Goal: Answer question/provide support

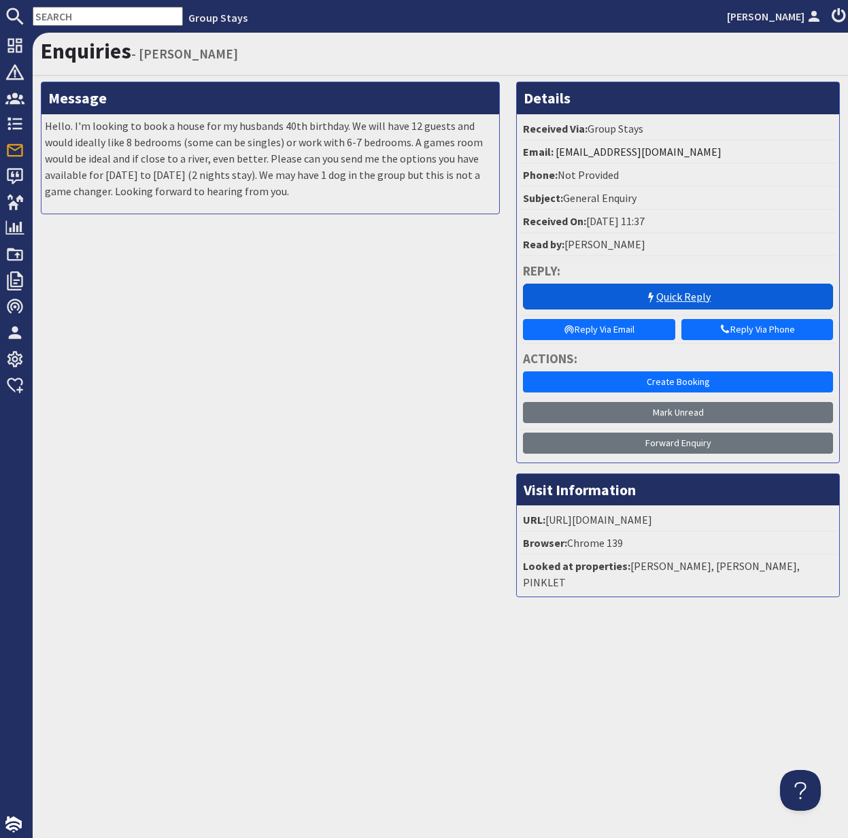
click at [688, 297] on link "Quick Reply" at bounding box center [678, 297] width 310 height 26
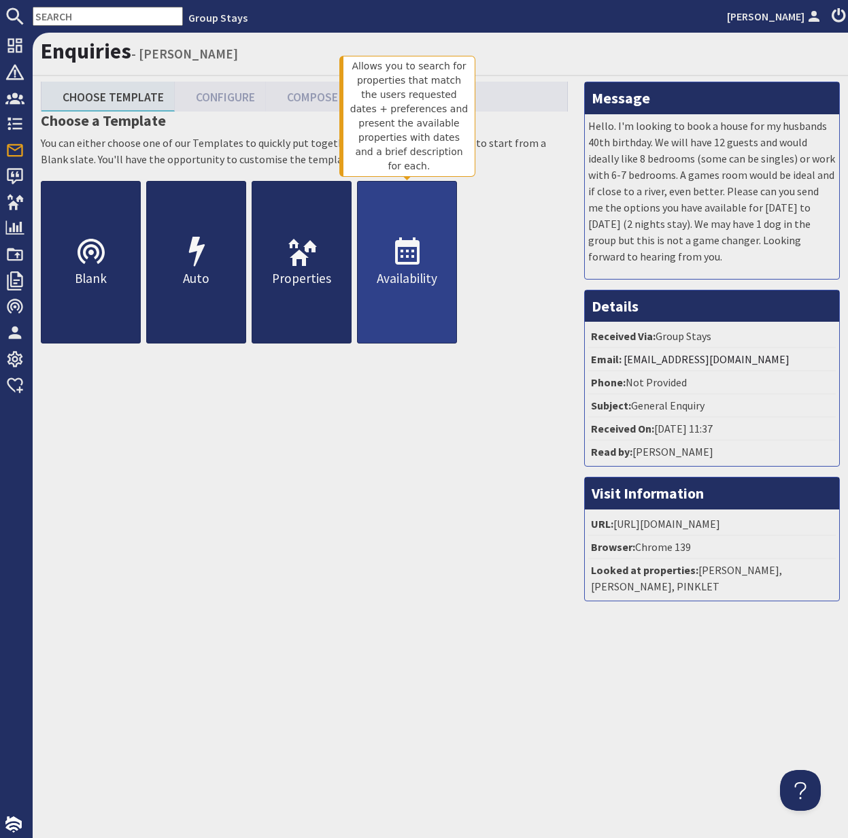
click at [419, 272] on p "Availability" at bounding box center [407, 279] width 99 height 20
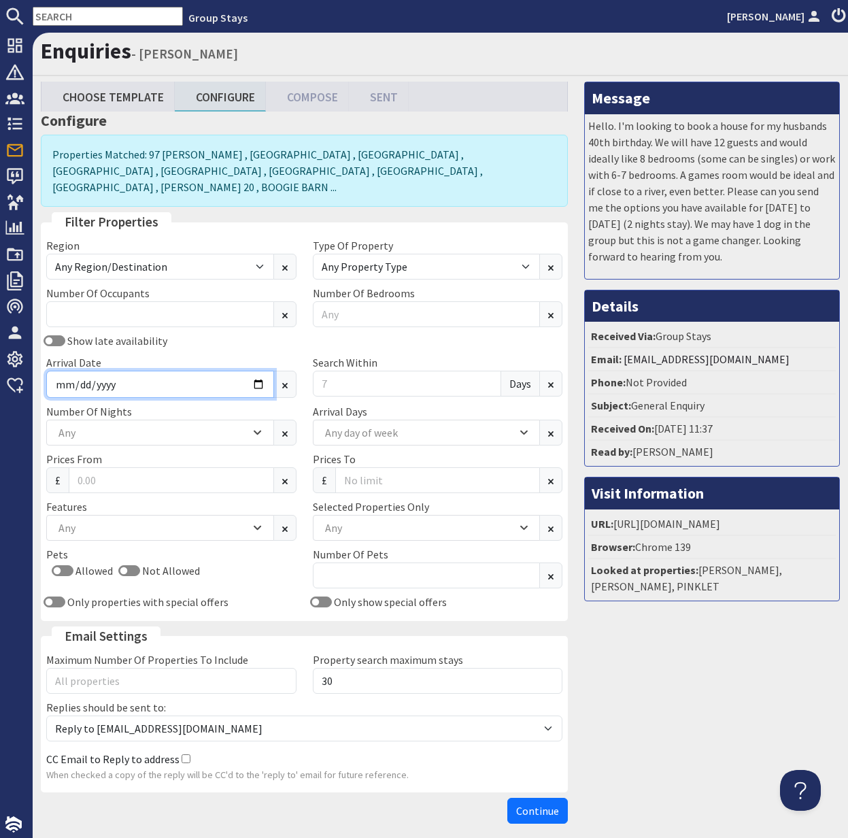
click at [171, 373] on input "Arrival Date" at bounding box center [160, 384] width 228 height 27
click at [250, 371] on input "Arrival Date" at bounding box center [160, 384] width 228 height 27
click at [261, 371] on input "Arrival Date" at bounding box center [160, 384] width 228 height 27
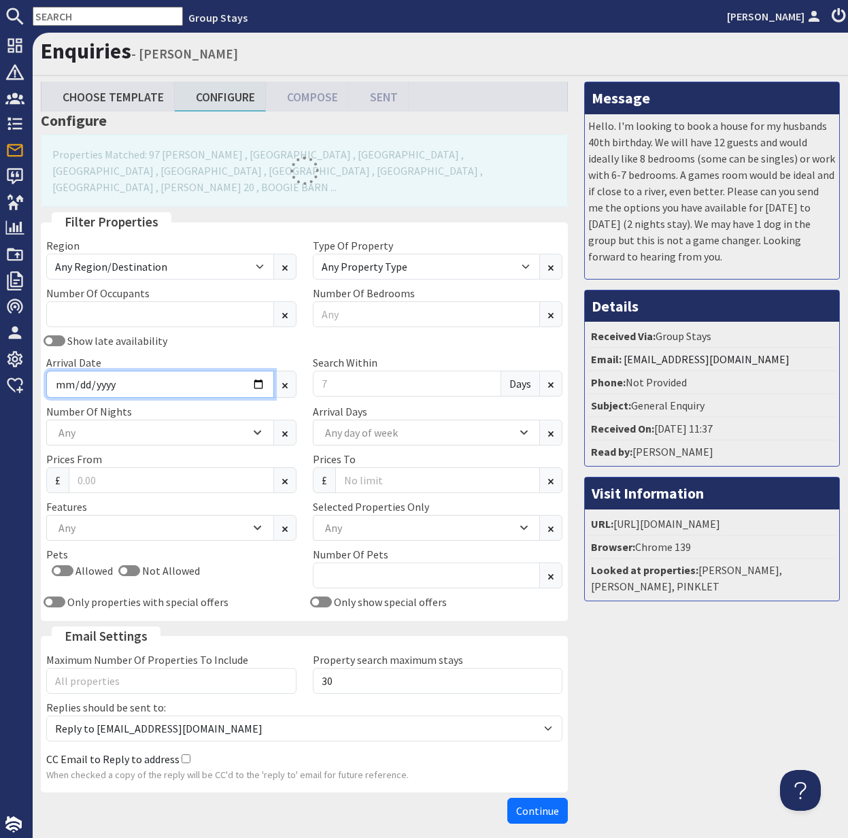
type input "[DATE]"
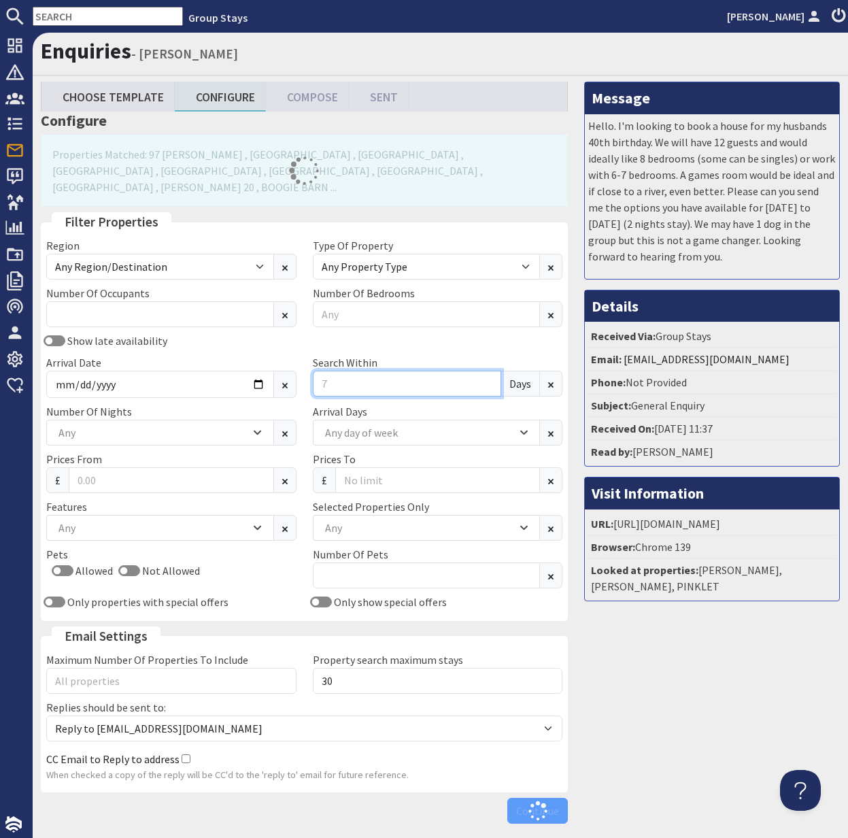
drag, startPoint x: 322, startPoint y: 366, endPoint x: 307, endPoint y: 364, distance: 14.4
click at [307, 365] on div "Search Within Days" at bounding box center [438, 376] width 267 height 44
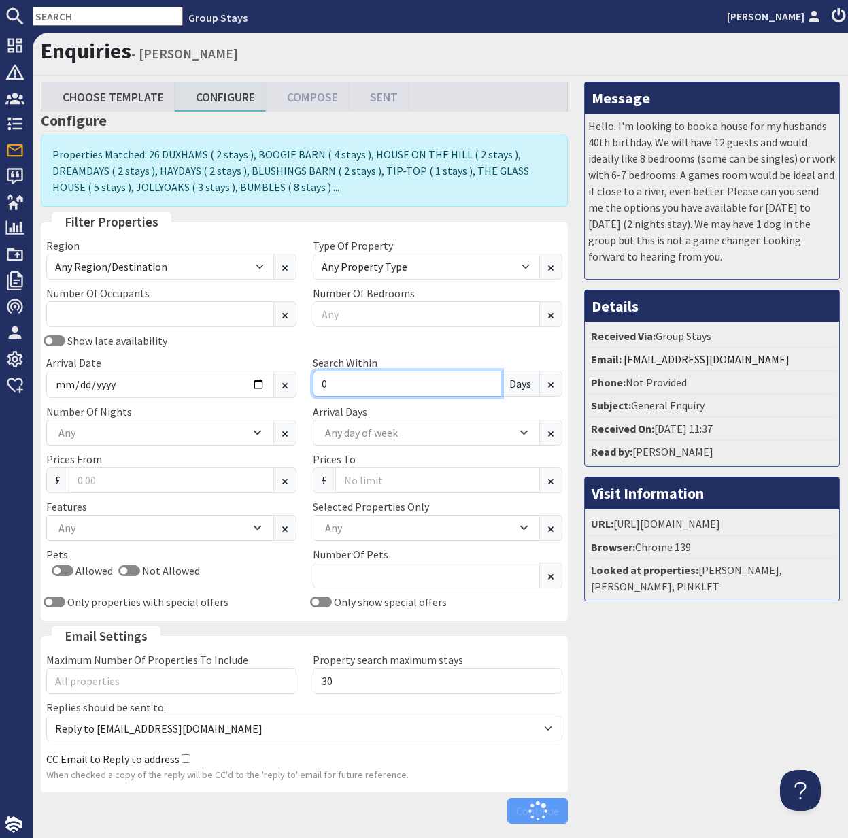
type input "0"
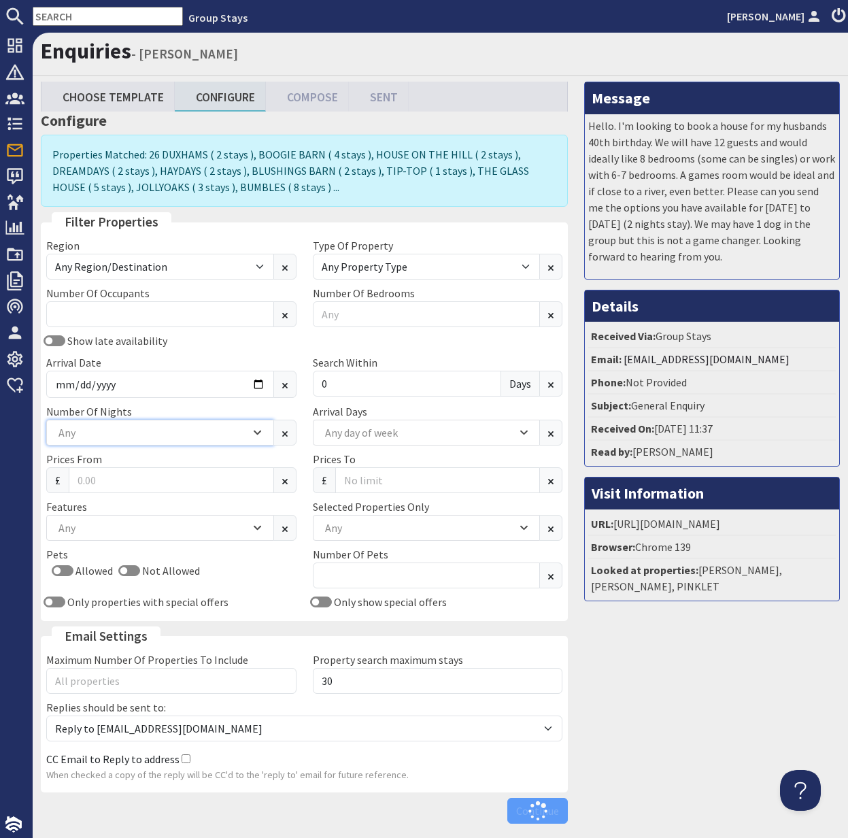
click at [244, 427] on div "Any" at bounding box center [152, 432] width 195 height 15
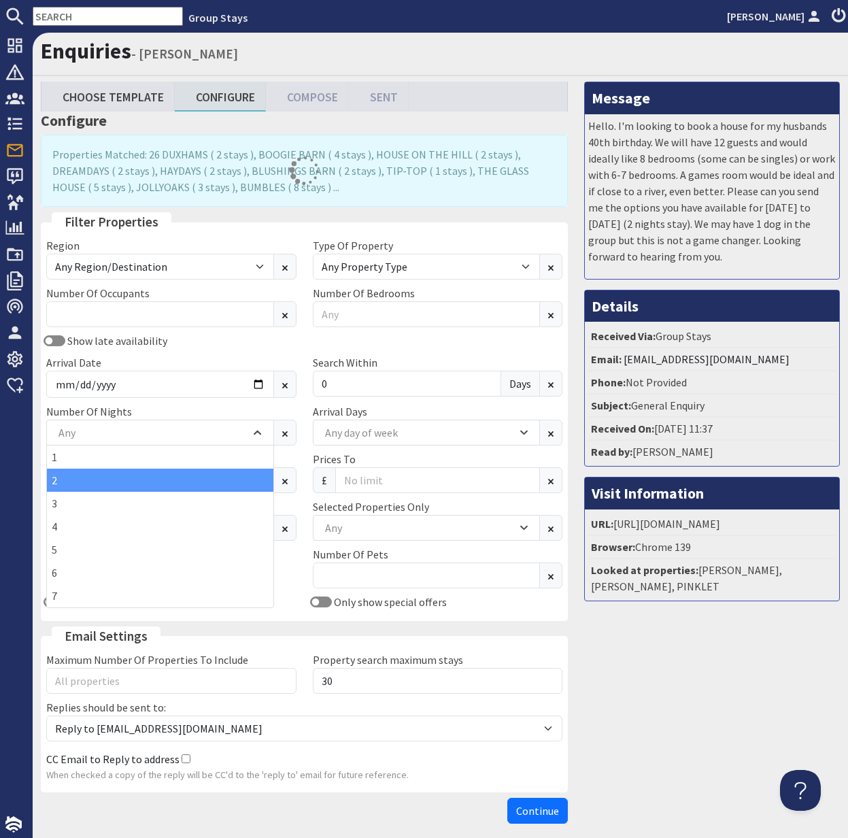
click at [215, 476] on div "2" at bounding box center [160, 479] width 226 height 23
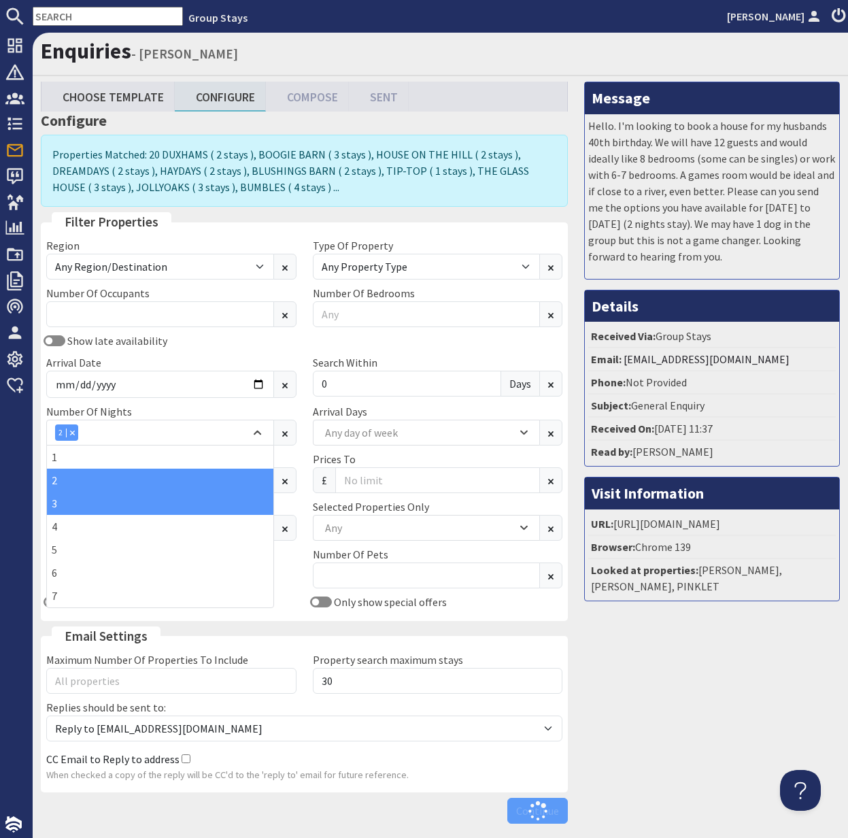
click at [200, 498] on div "3" at bounding box center [160, 503] width 226 height 23
click at [279, 568] on div "Allowed Not Allowed" at bounding box center [171, 573] width 250 height 22
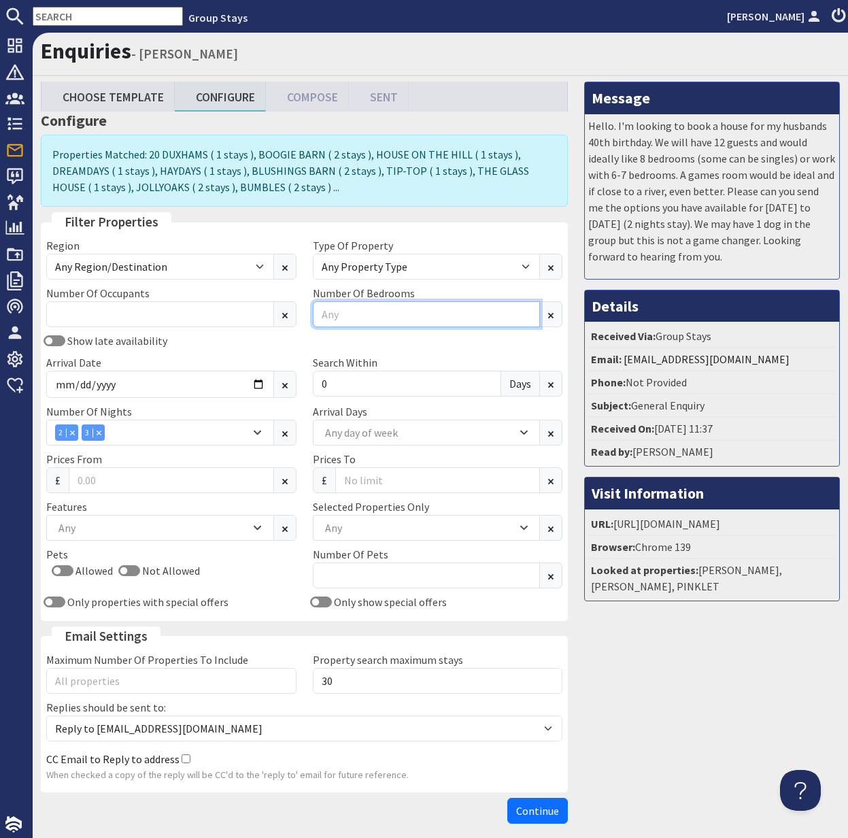
click at [360, 308] on input "Number Of Bedrooms" at bounding box center [427, 314] width 228 height 26
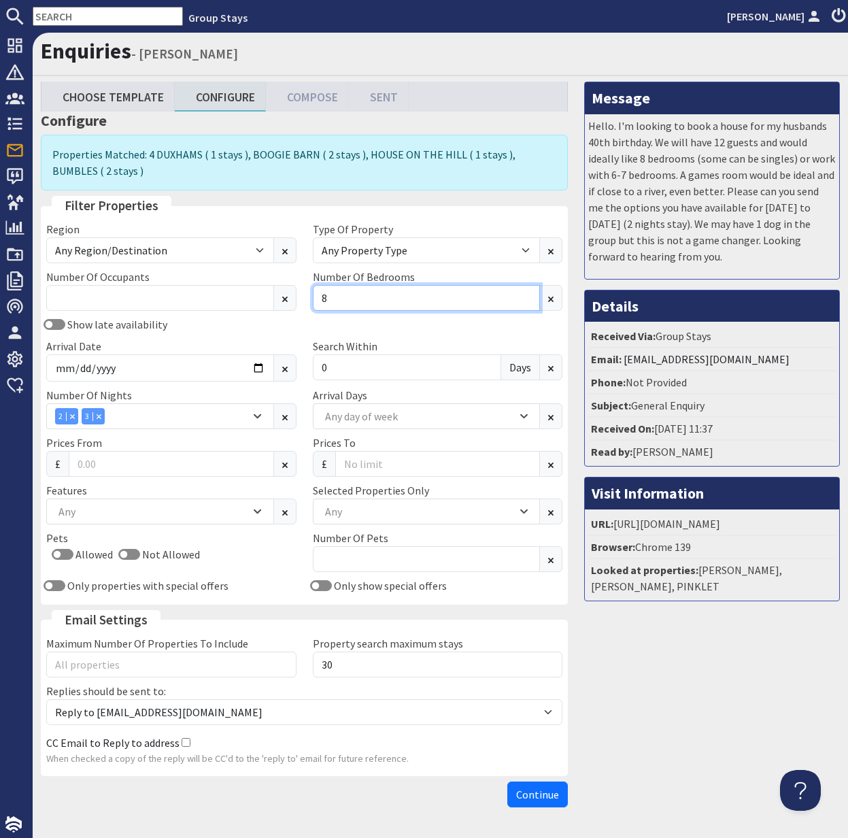
type input "8"
click at [55, 552] on input "Allowed" at bounding box center [63, 554] width 22 height 11
checkbox input "true"
click at [542, 790] on span "Continue" at bounding box center [537, 794] width 43 height 14
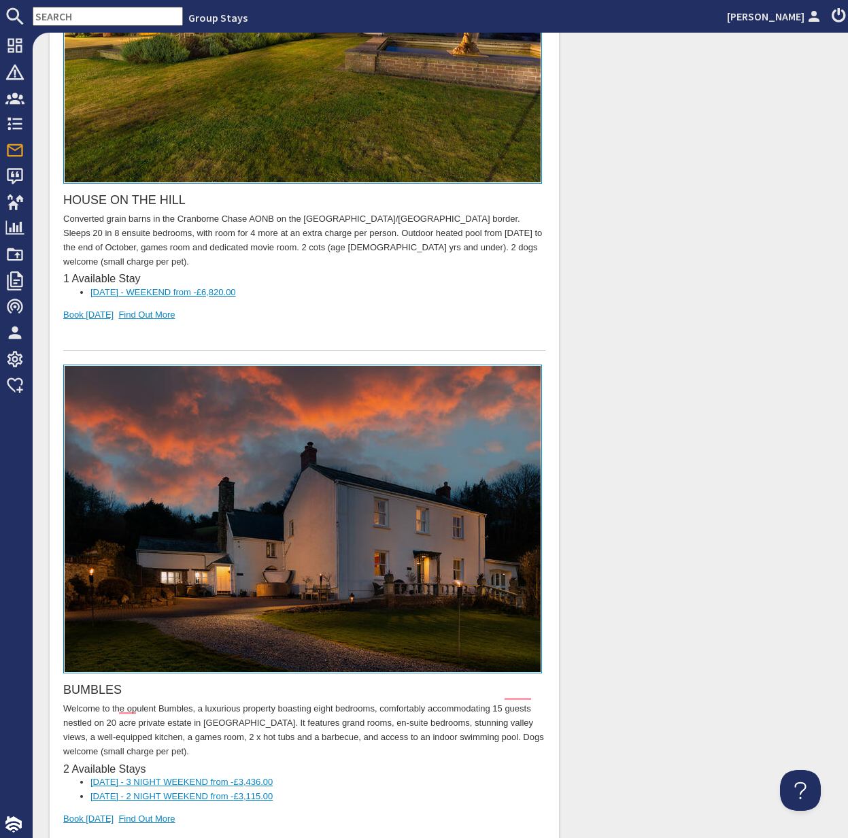
scroll to position [1615, 0]
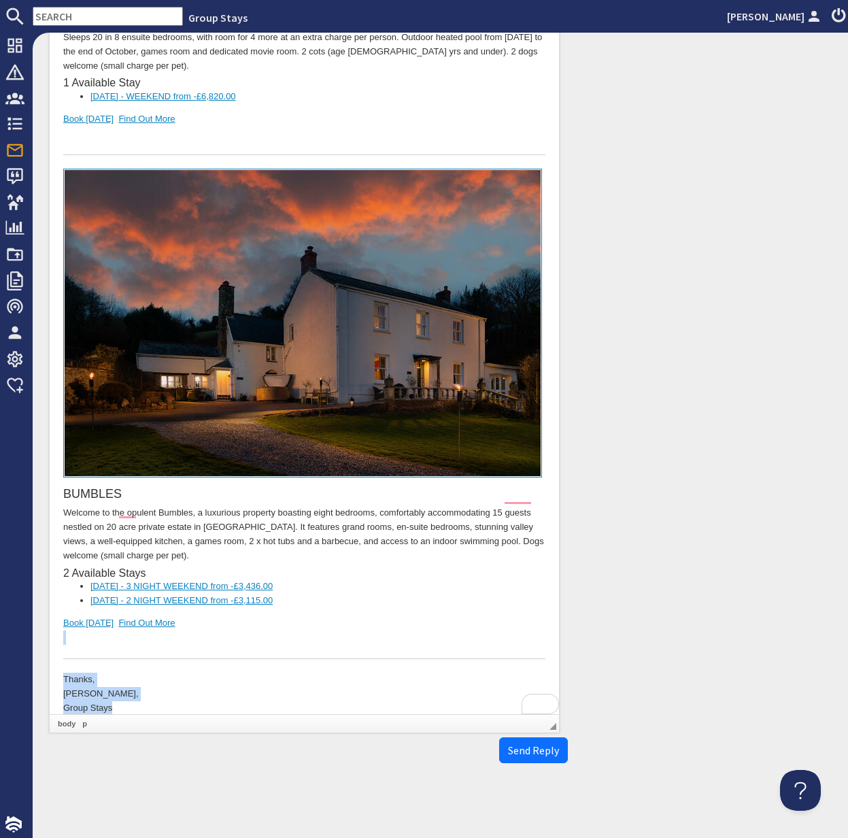
drag, startPoint x: 120, startPoint y: 702, endPoint x: 53, endPoint y: 640, distance: 91.9
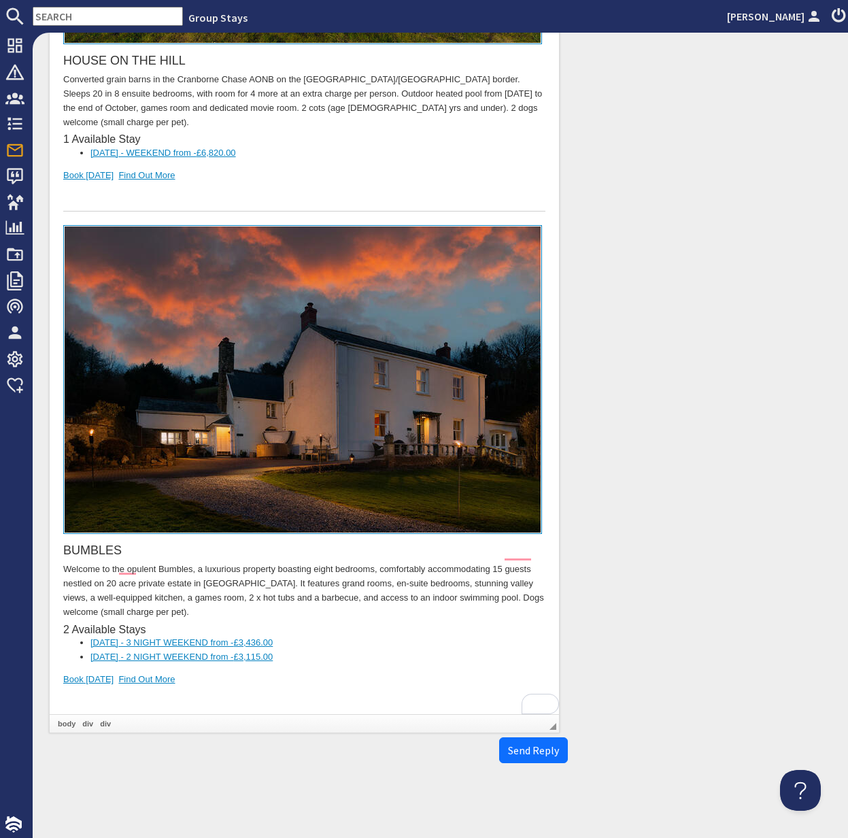
scroll to position [1558, 0]
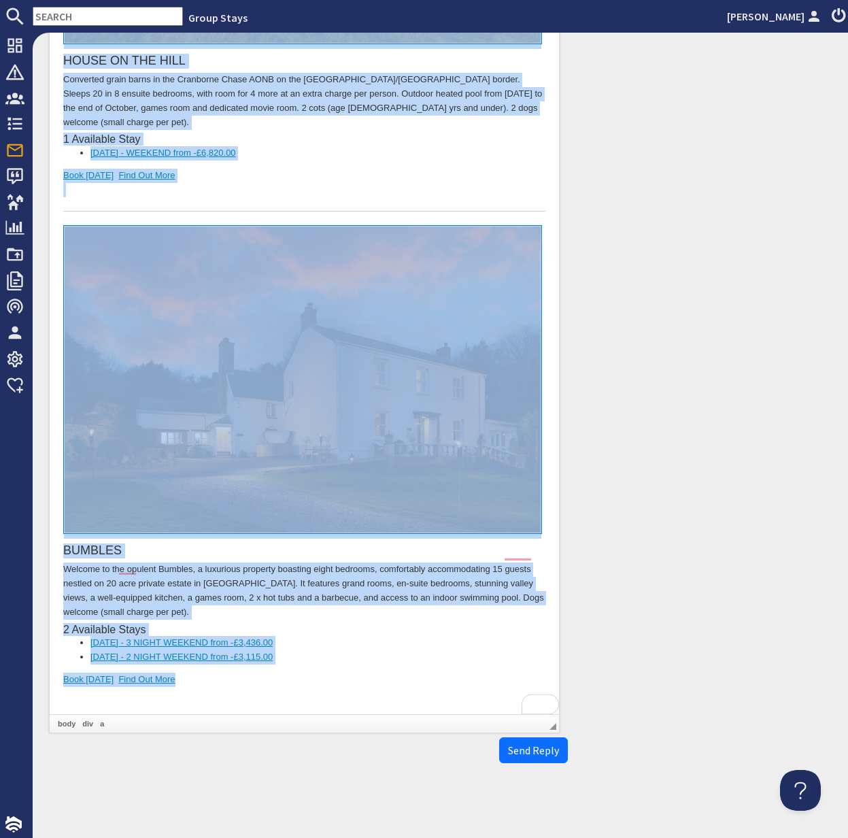
copy body "Lore Ipsumd Sita, Conse adi eli sedd eiusmod. T'in utl etdolore m aliq en admin…"
